Goal: Task Accomplishment & Management: Manage account settings

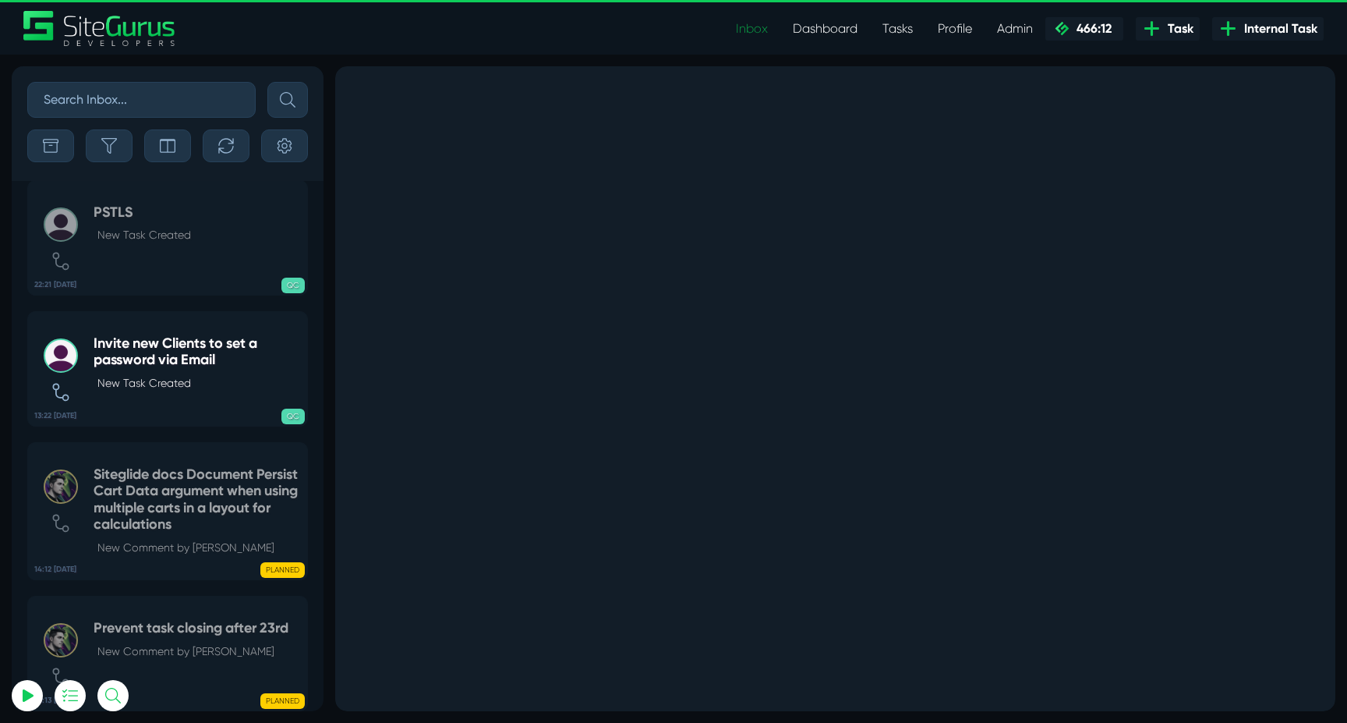
drag, startPoint x: 0, startPoint y: 0, endPoint x: 759, endPoint y: 27, distance: 759.9
click at [759, 27] on link "Inbox" at bounding box center [752, 28] width 57 height 31
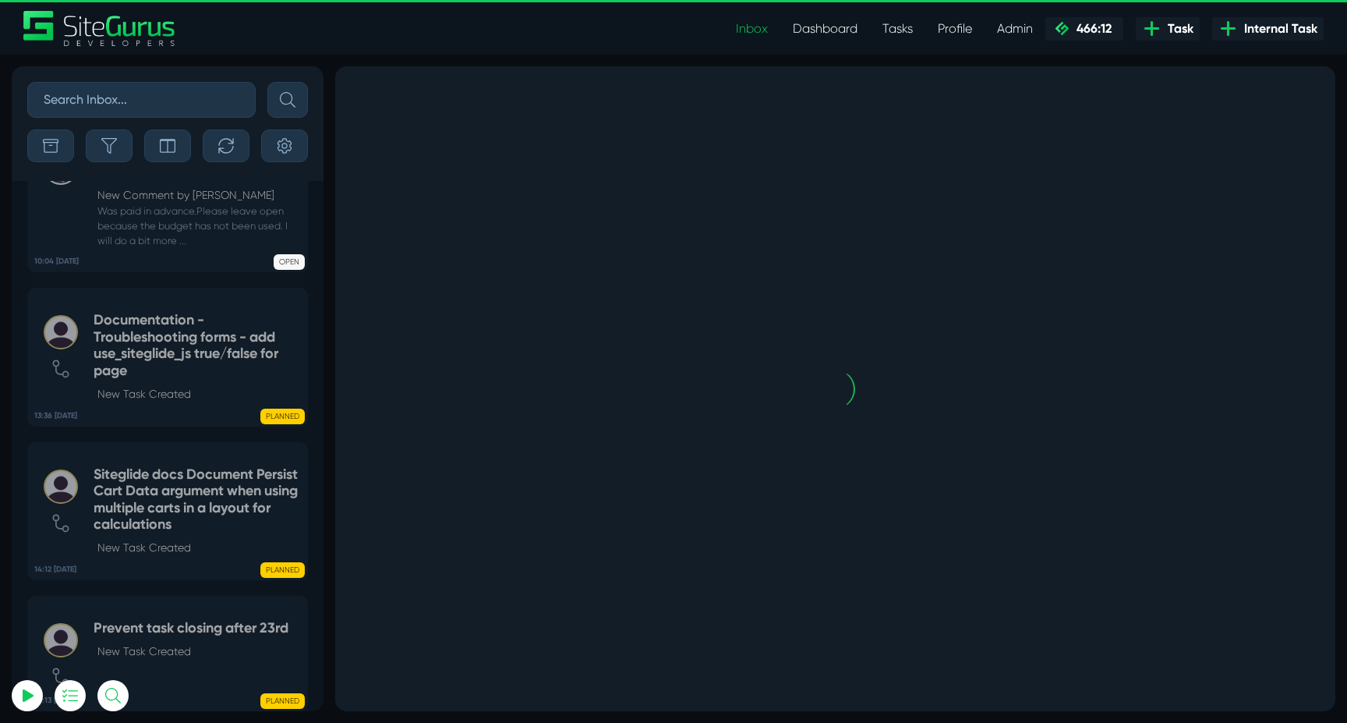
scroll to position [-3604, 0]
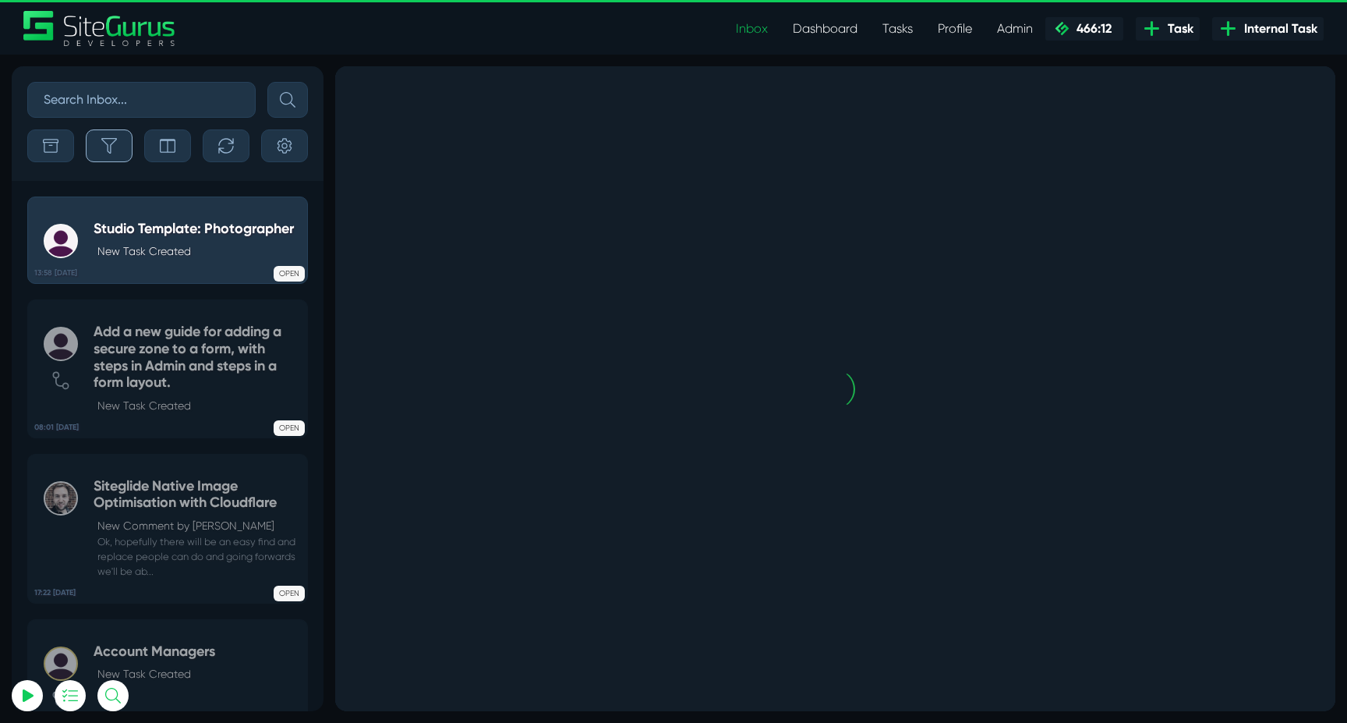
click at [115, 139] on icon "button" at bounding box center [109, 146] width 16 height 16
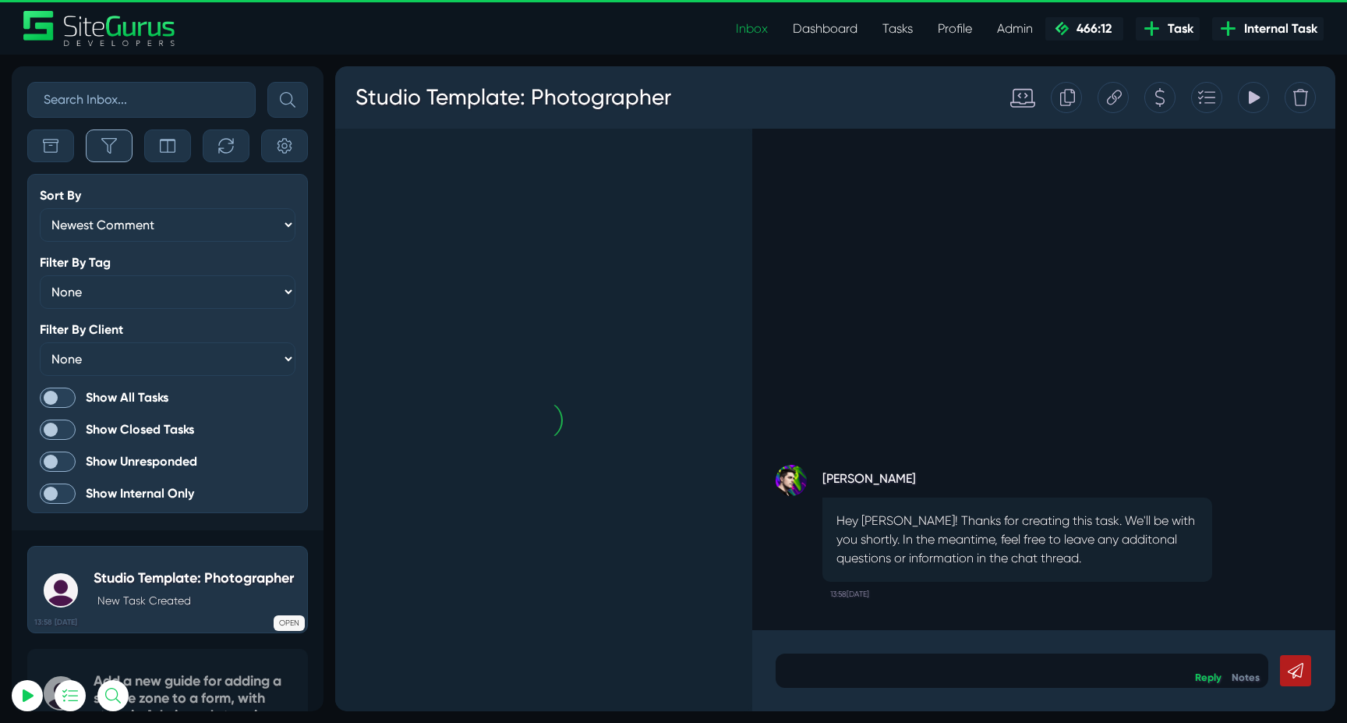
scroll to position [-3954, 0]
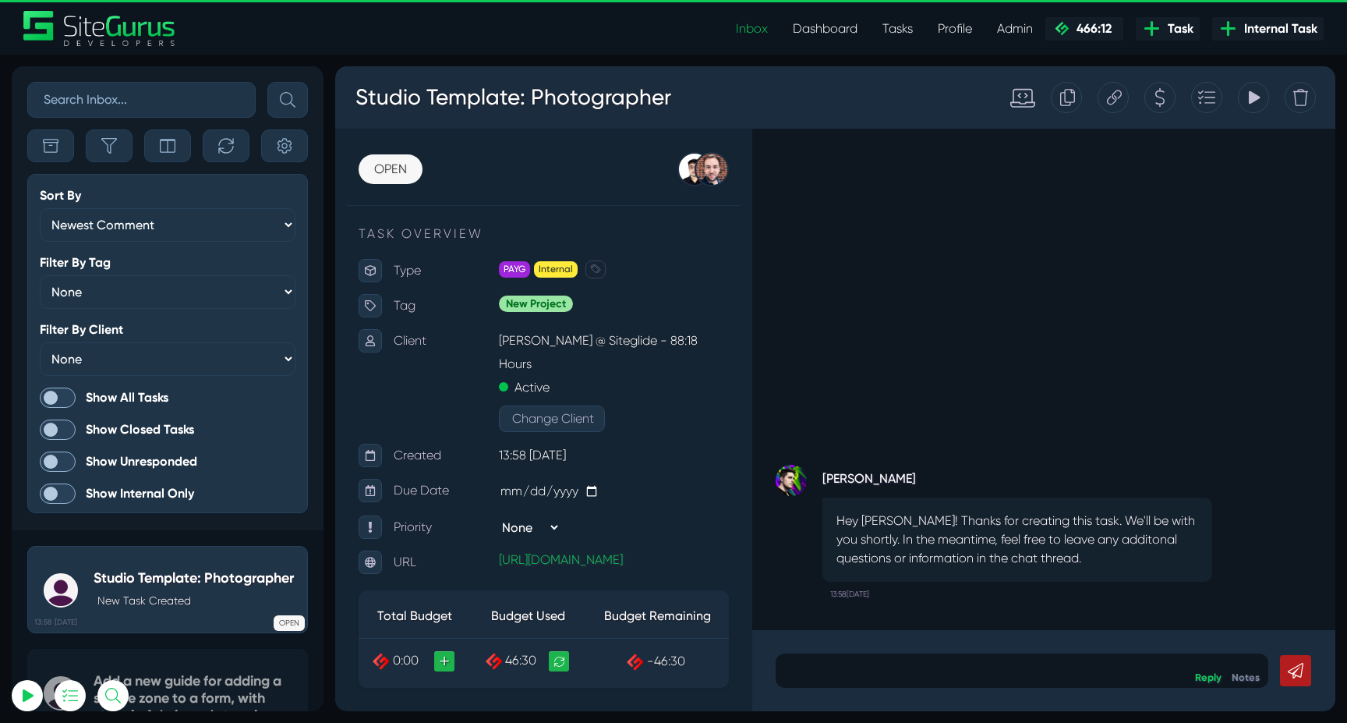
click at [58, 397] on span at bounding box center [58, 398] width 36 height 20
click at [0, 0] on input "Show All Tasks" at bounding box center [0, 0] width 0 height 0
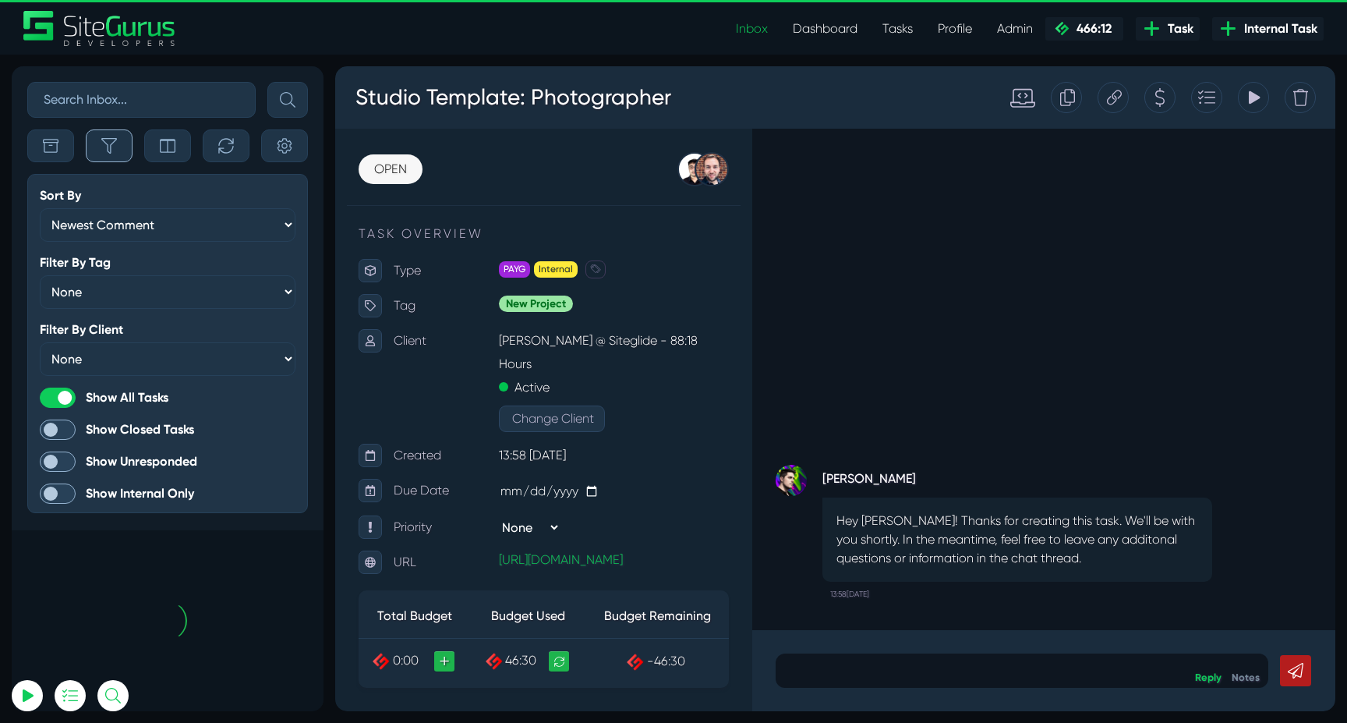
click at [111, 154] on button "button" at bounding box center [109, 145] width 47 height 33
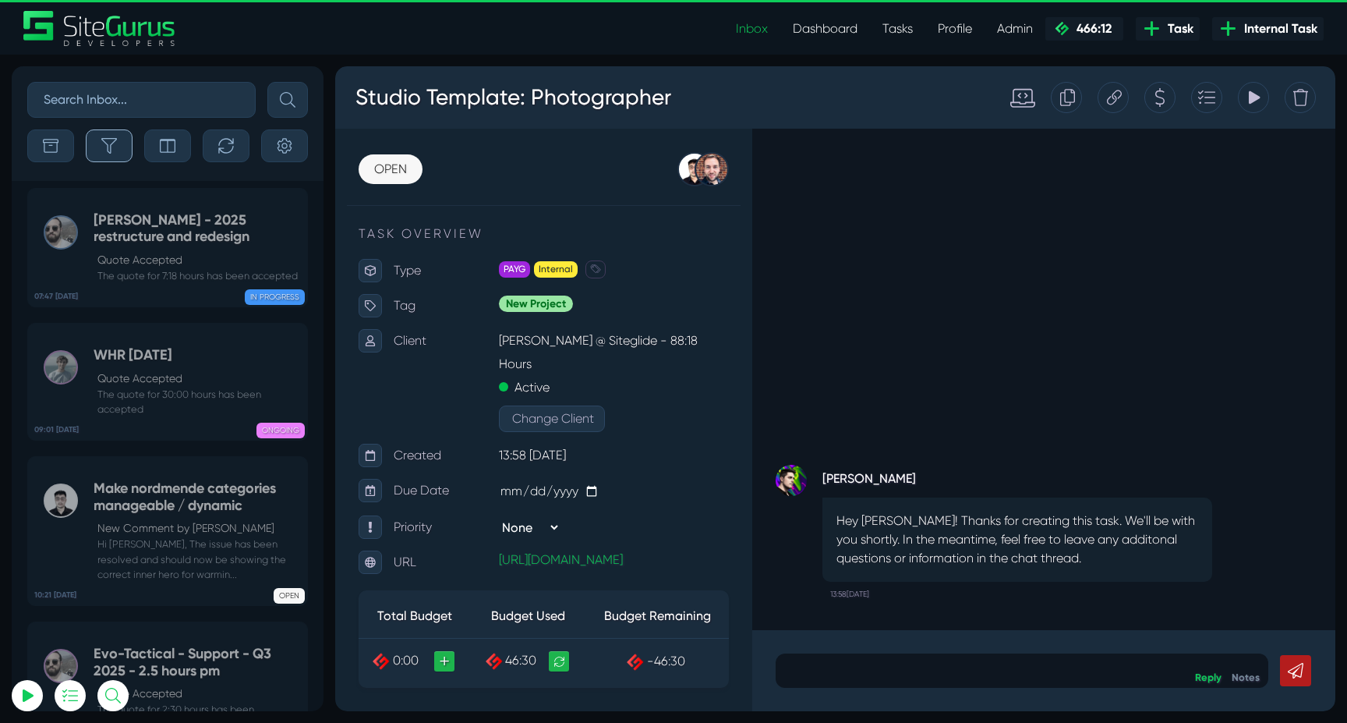
scroll to position [-61839, 0]
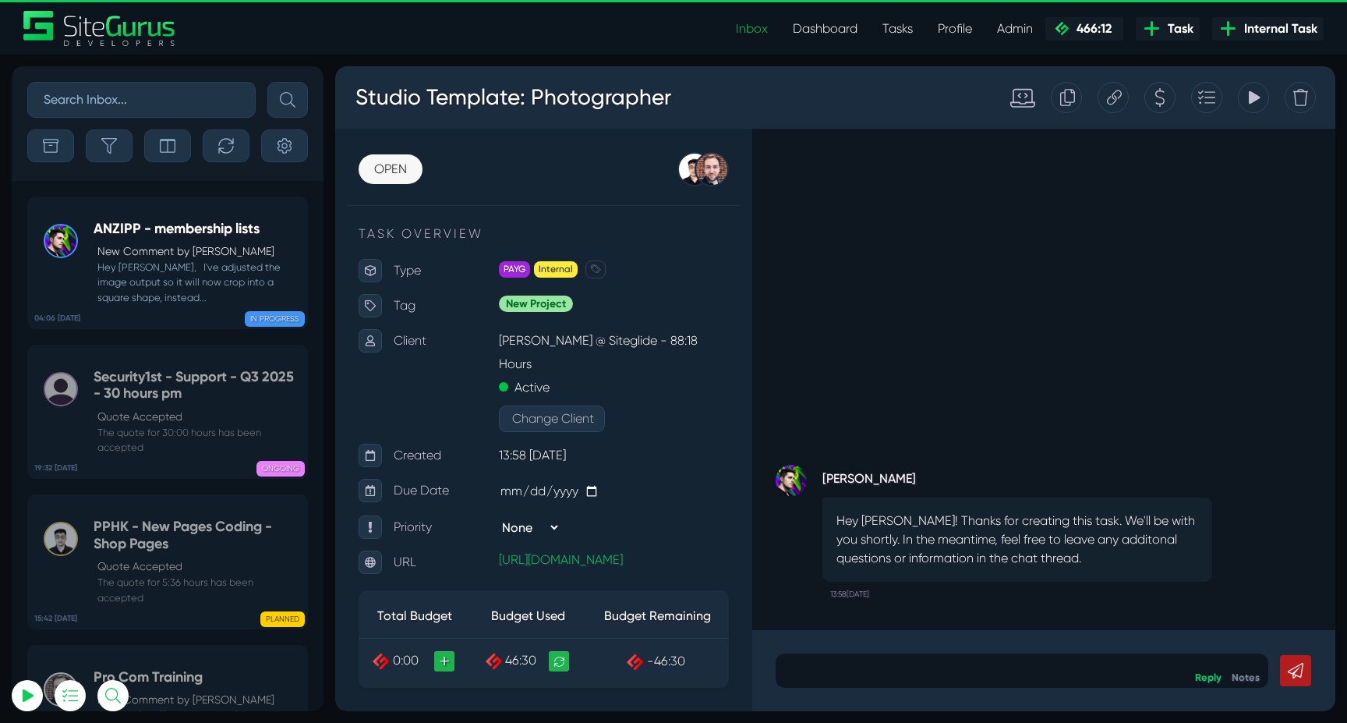
click at [178, 228] on h5 "ANZIPP - membership lists" at bounding box center [197, 229] width 206 height 17
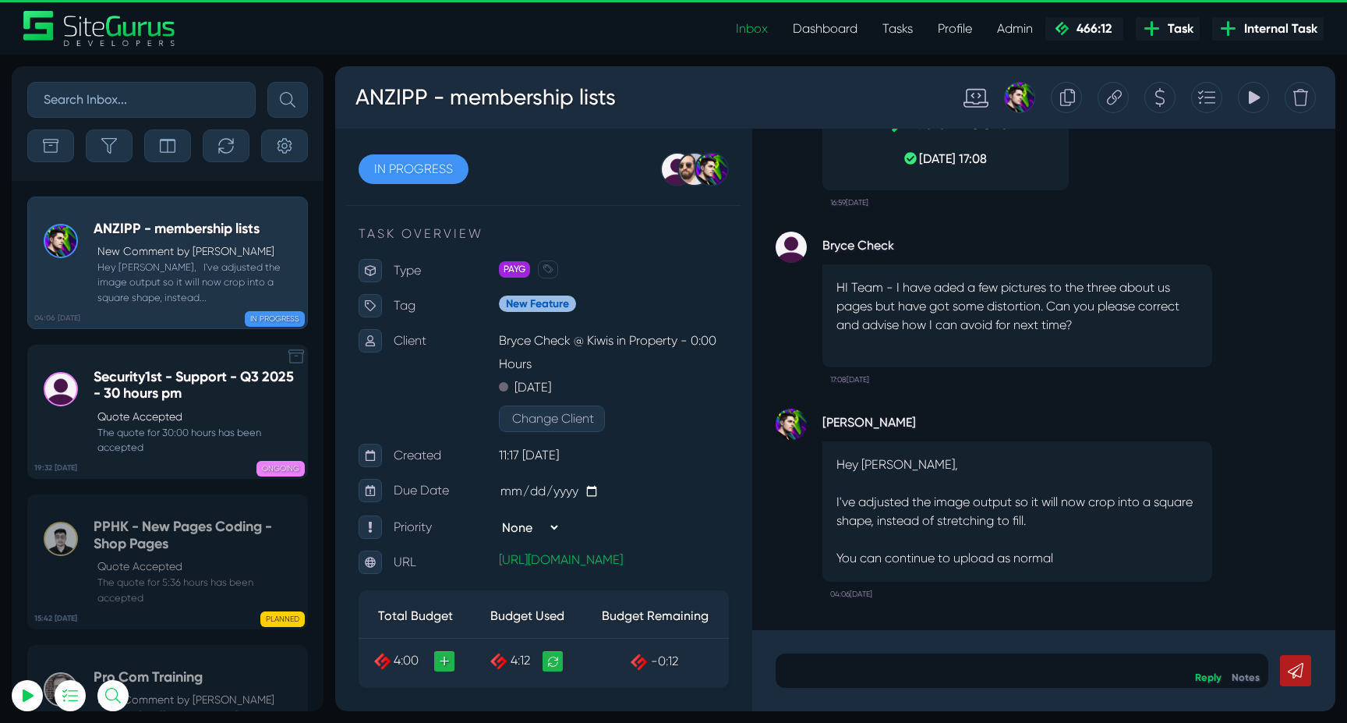
click at [209, 377] on h5 "Security1st - Support - Q3 2025 - 30 hours pm" at bounding box center [197, 386] width 206 height 34
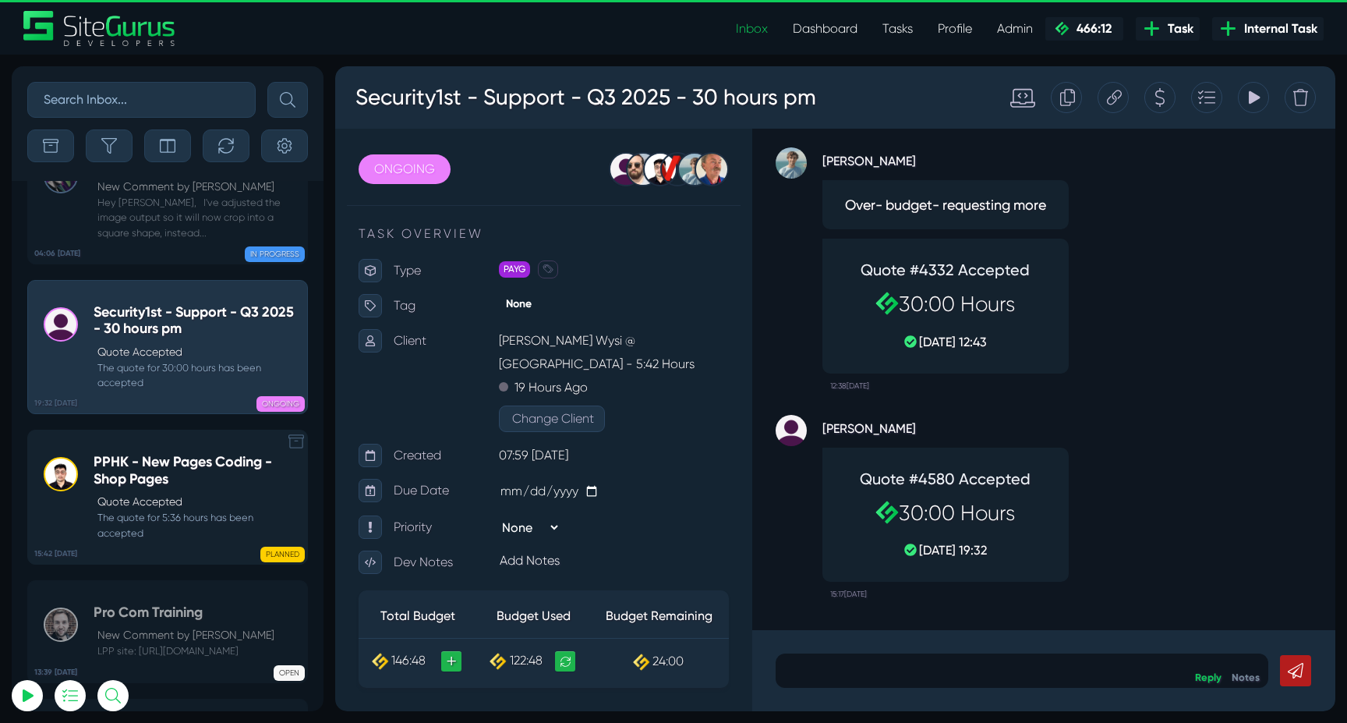
click at [183, 454] on h5 "PPHK - New Pages Coding - Shop Pages" at bounding box center [197, 471] width 206 height 34
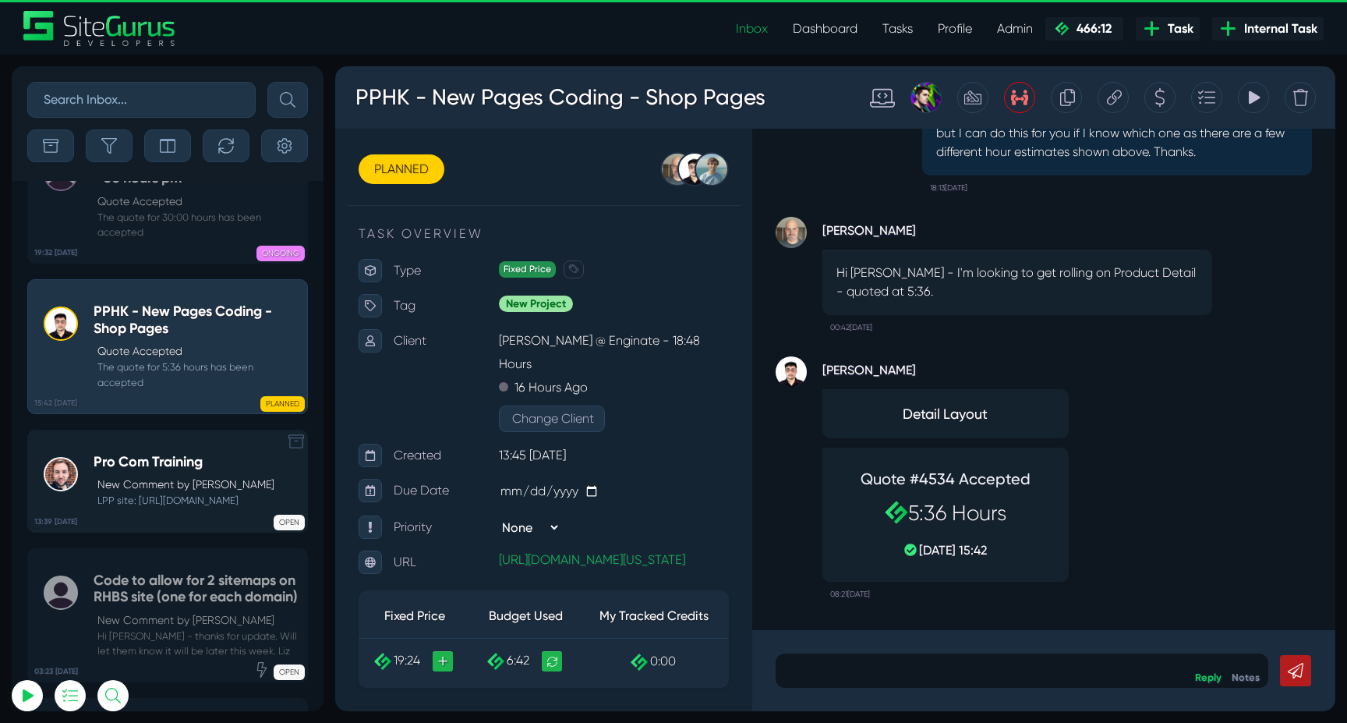
click at [179, 454] on h5 "Pro Com Training" at bounding box center [184, 462] width 181 height 17
